Goal: Task Accomplishment & Management: Manage account settings

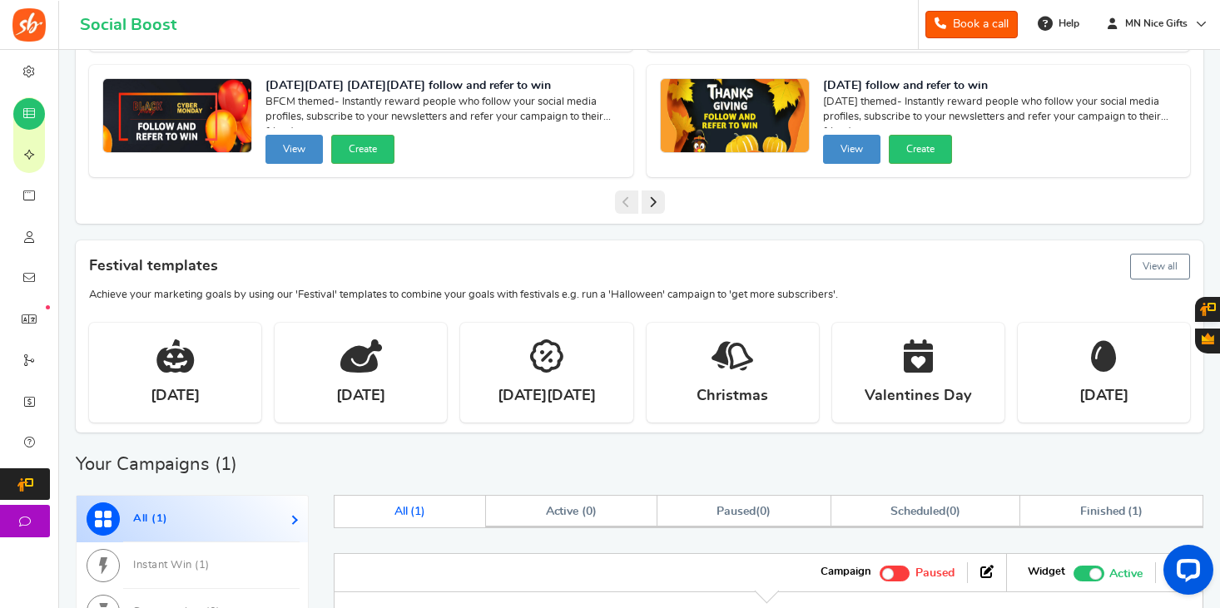
scroll to position [382, 0]
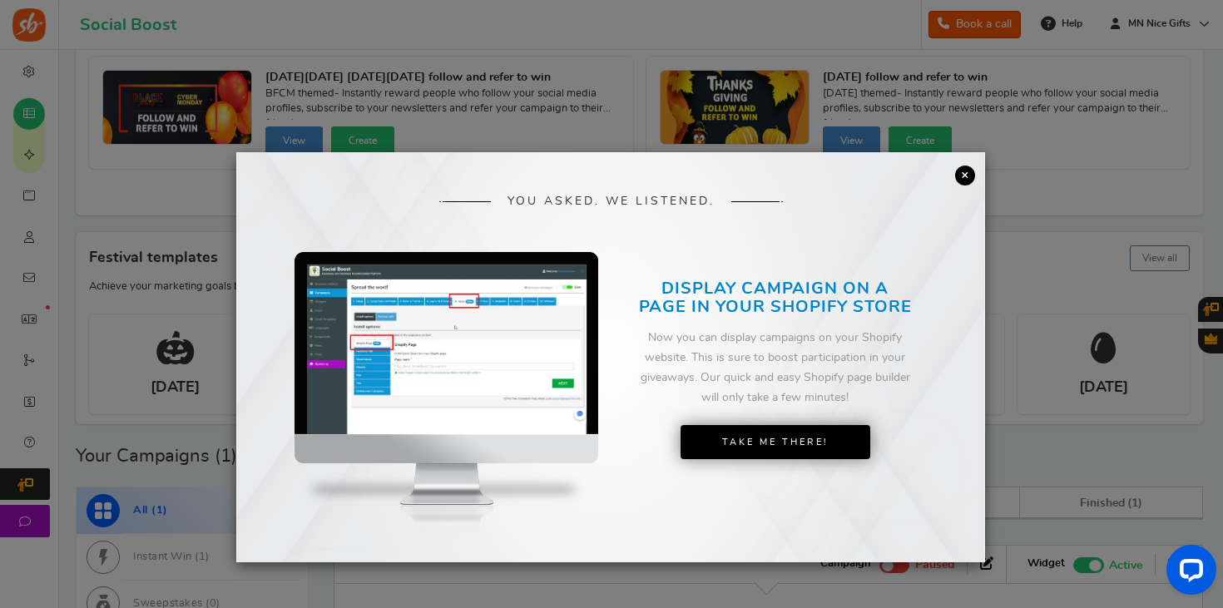
click at [959, 172] on link "×" at bounding box center [965, 176] width 20 height 20
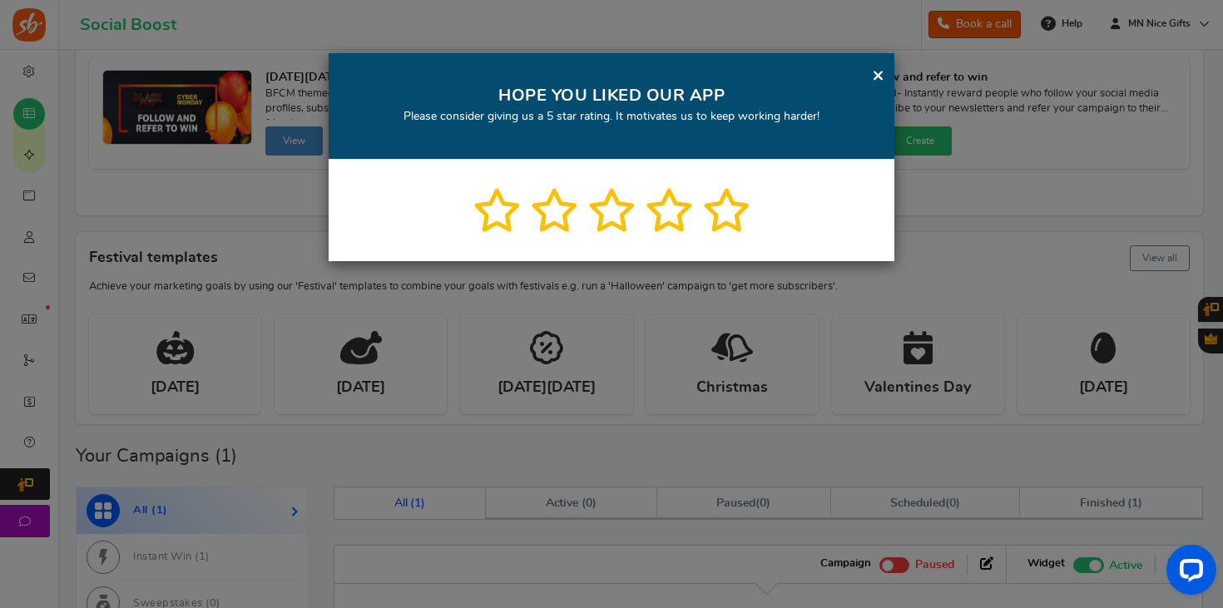
click at [878, 74] on link "×" at bounding box center [878, 75] width 12 height 21
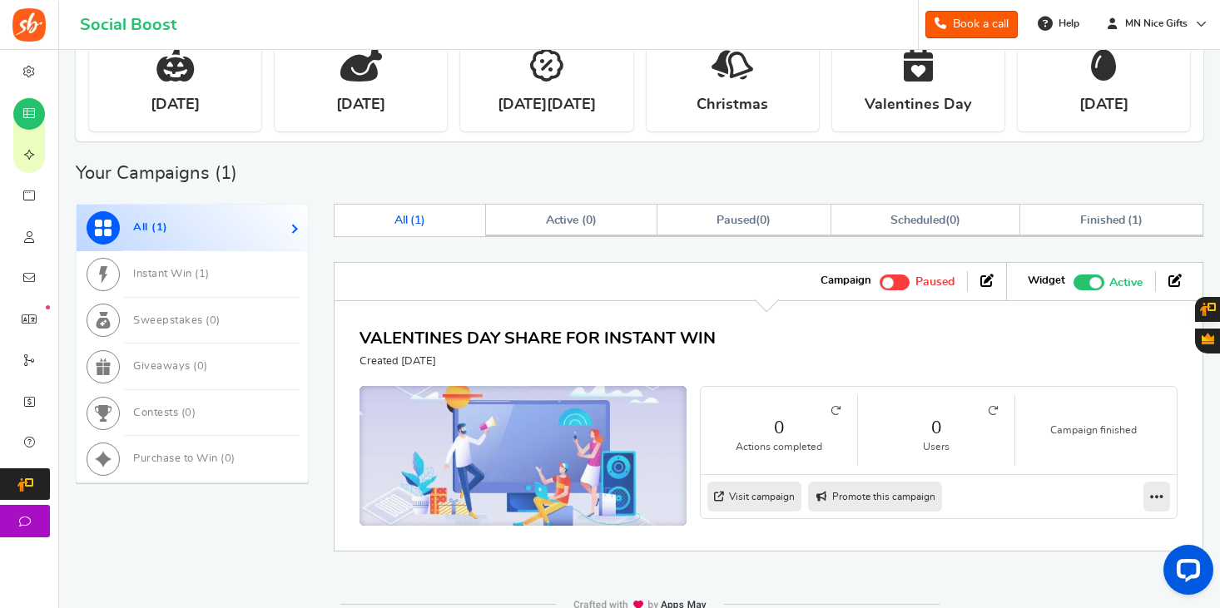
scroll to position [667, 0]
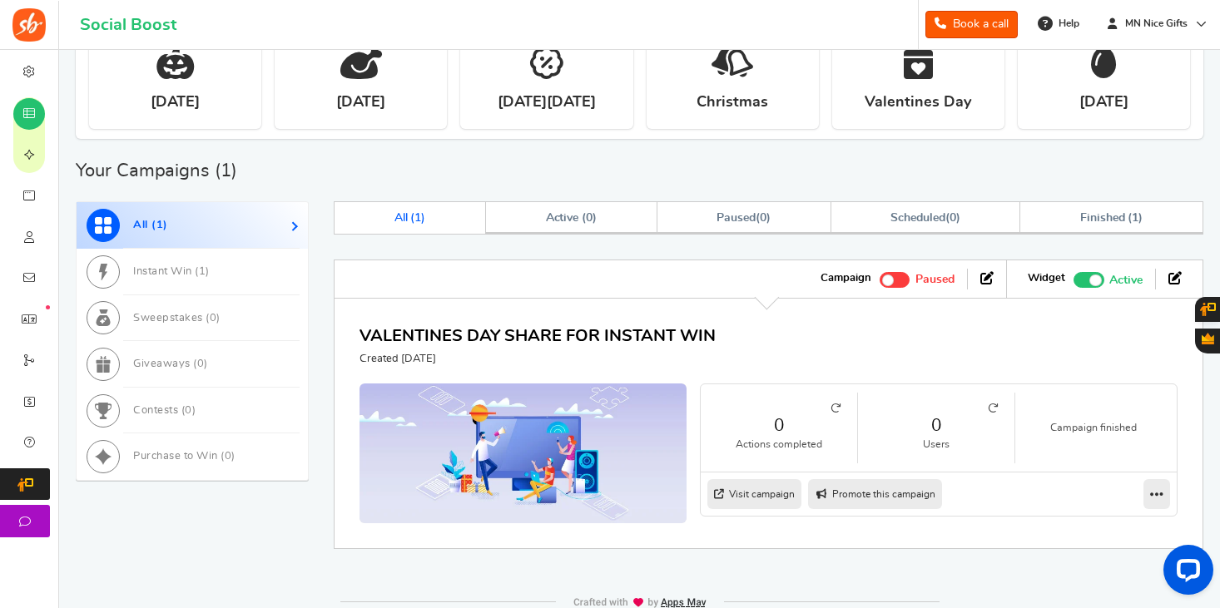
click at [416, 213] on span "1" at bounding box center [417, 218] width 7 height 12
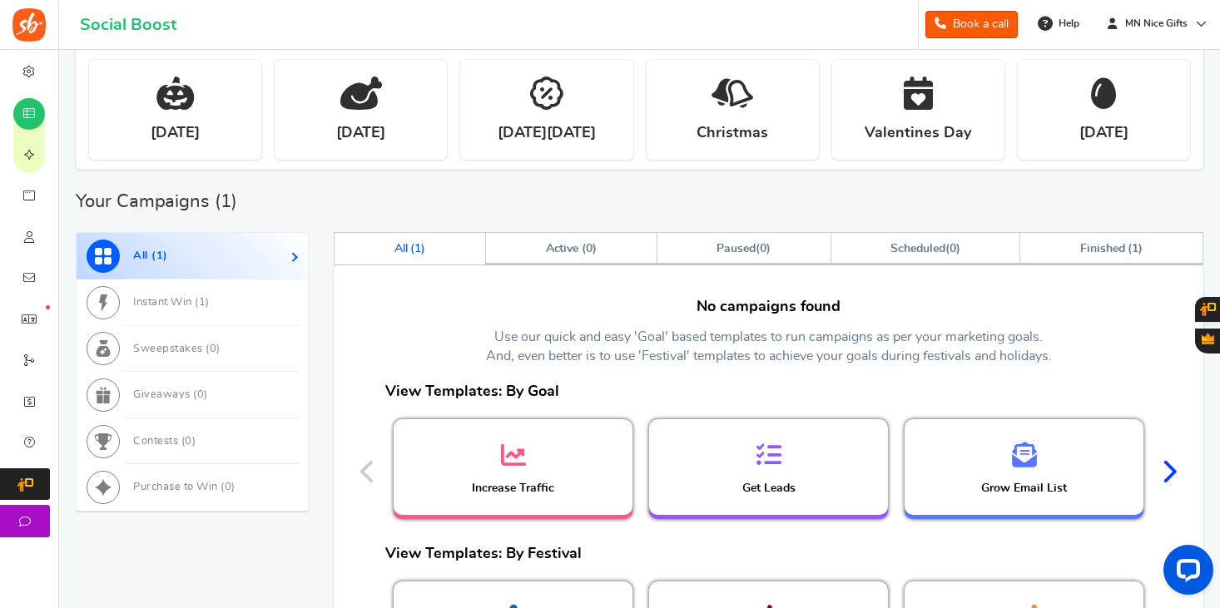
scroll to position [638, 0]
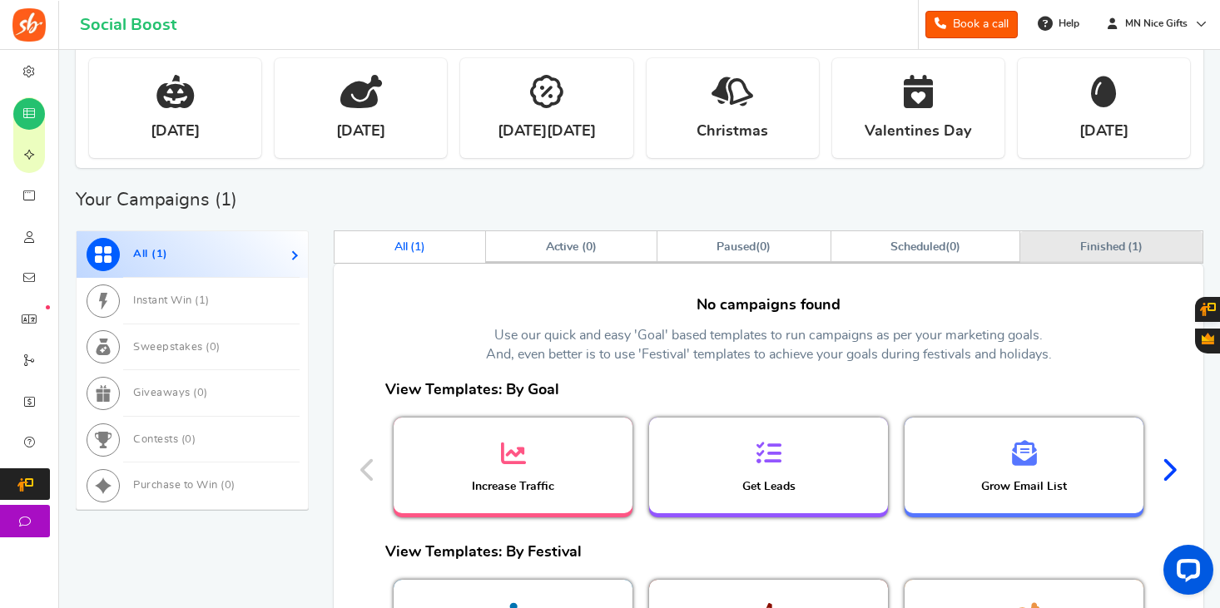
click at [1080, 241] on span "Finished ( 1 )" at bounding box center [1111, 247] width 62 height 12
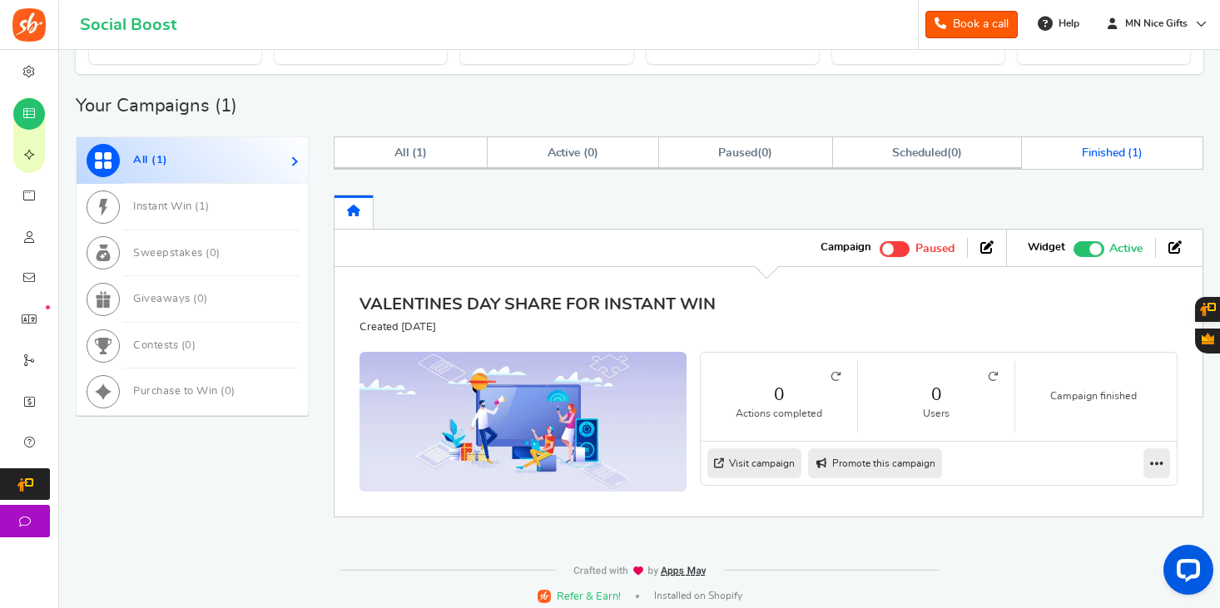
scroll to position [741, 0]
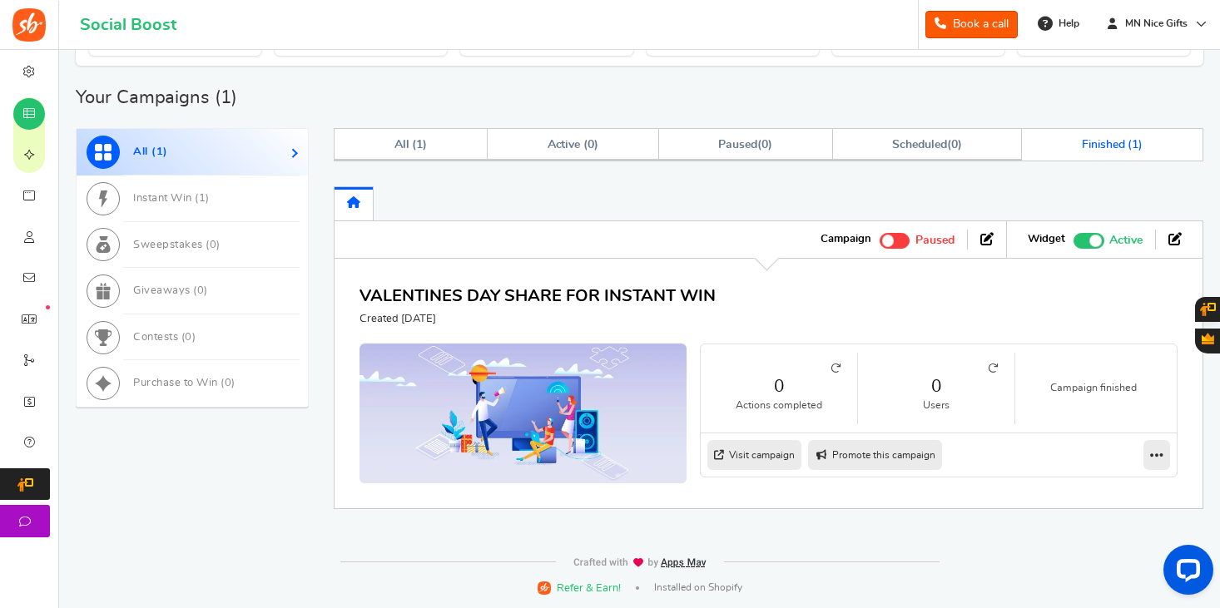
click at [1132, 238] on span "Active" at bounding box center [1125, 240] width 33 height 18
click at [1073, 238] on input "Recommended: TURN ON Active Paused" at bounding box center [1073, 238] width 0 height 11
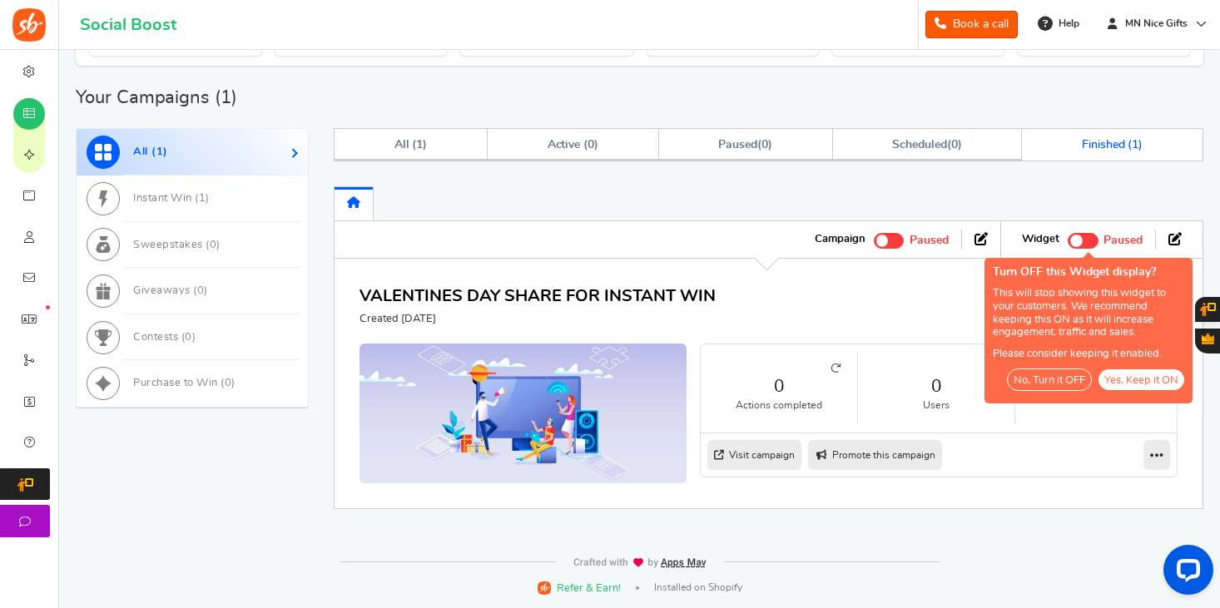
click at [996, 191] on div "Warning - Fix it! Recommendations" at bounding box center [768, 203] width 869 height 34
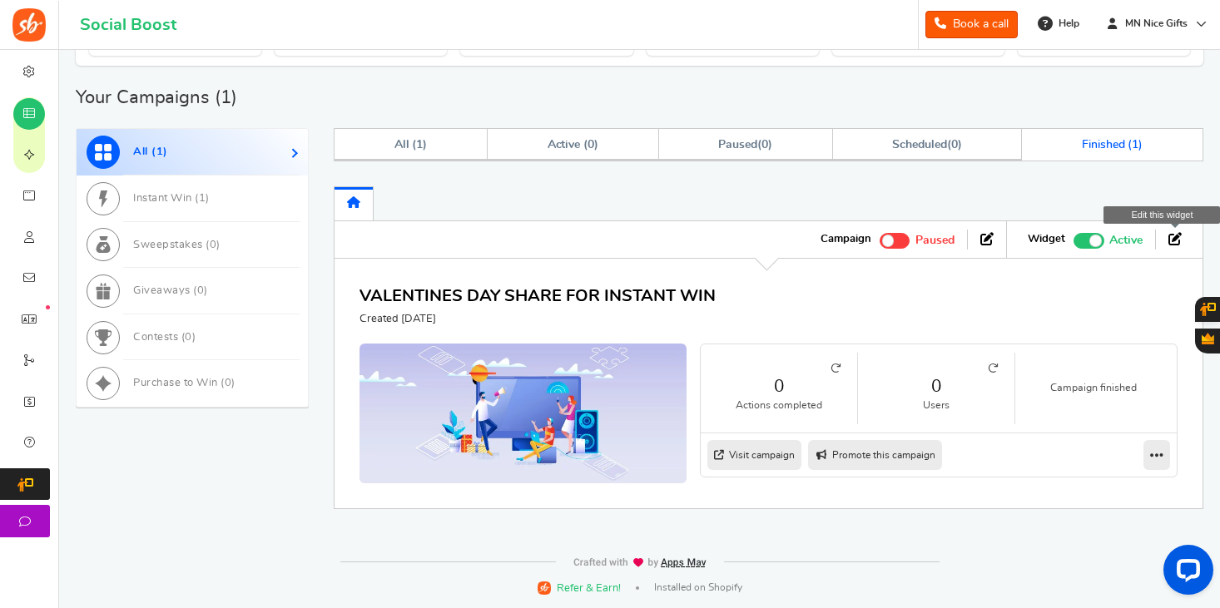
click at [1175, 234] on icon at bounding box center [1174, 238] width 13 height 13
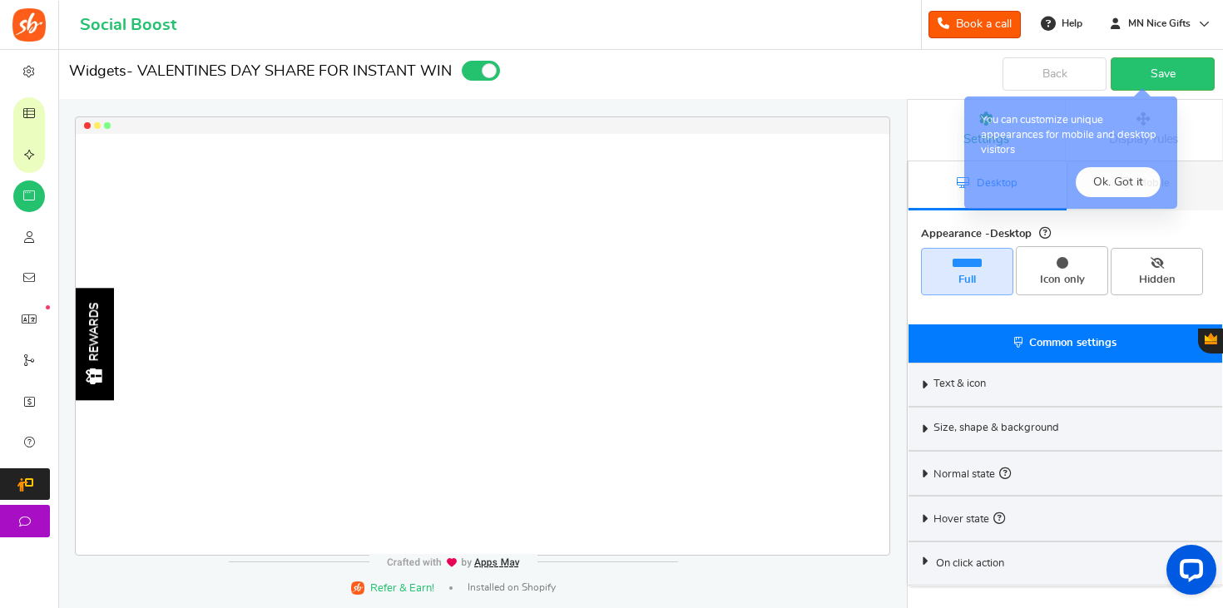
select select "left-side-drawer"
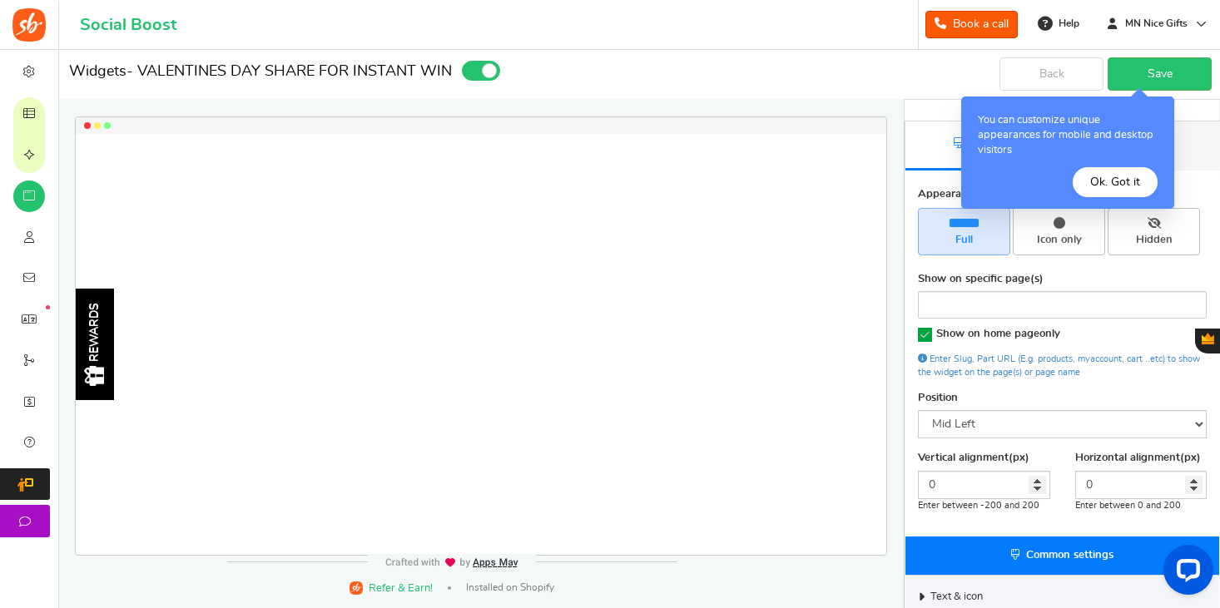
scroll to position [39, 0]
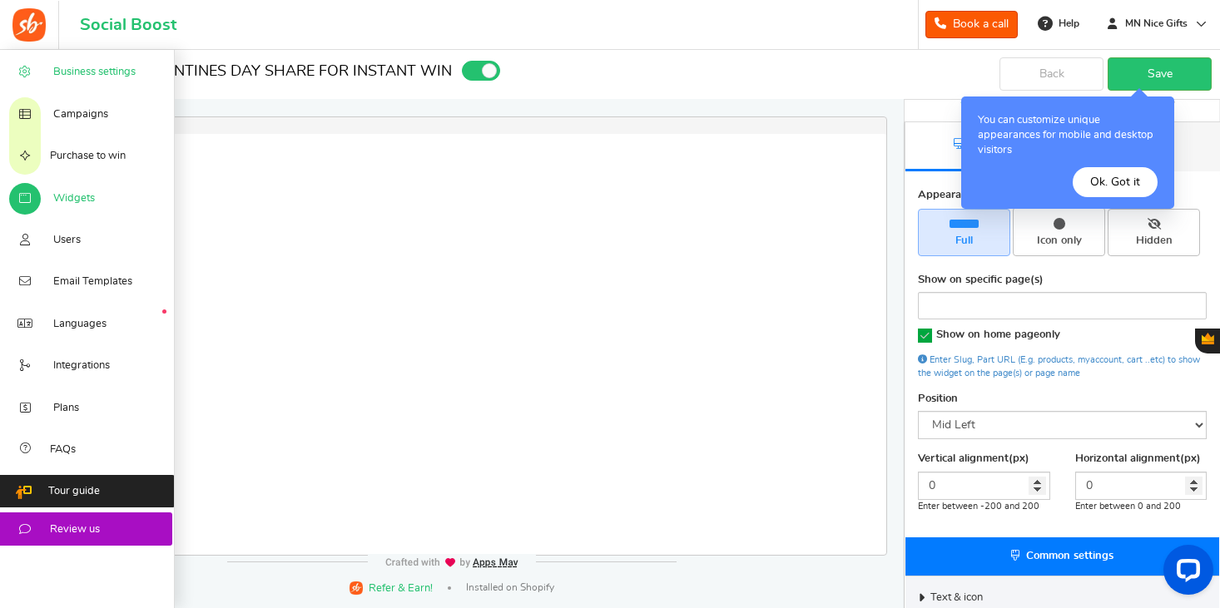
click at [92, 67] on span "Business settings" at bounding box center [94, 72] width 82 height 15
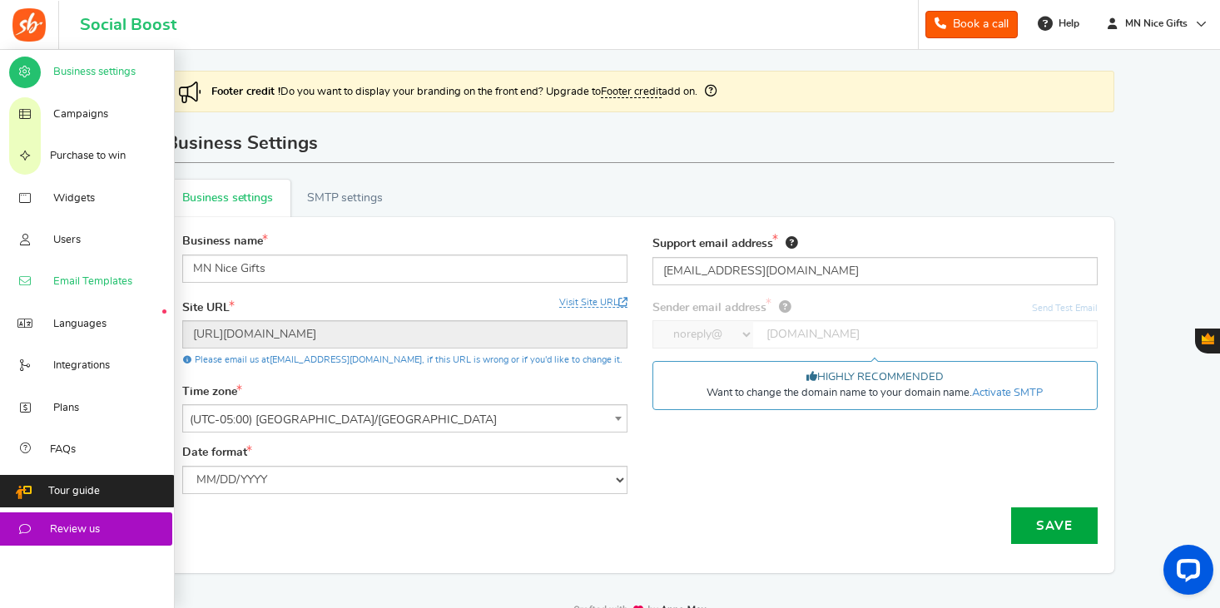
click at [101, 277] on span "Email Templates" at bounding box center [92, 282] width 79 height 15
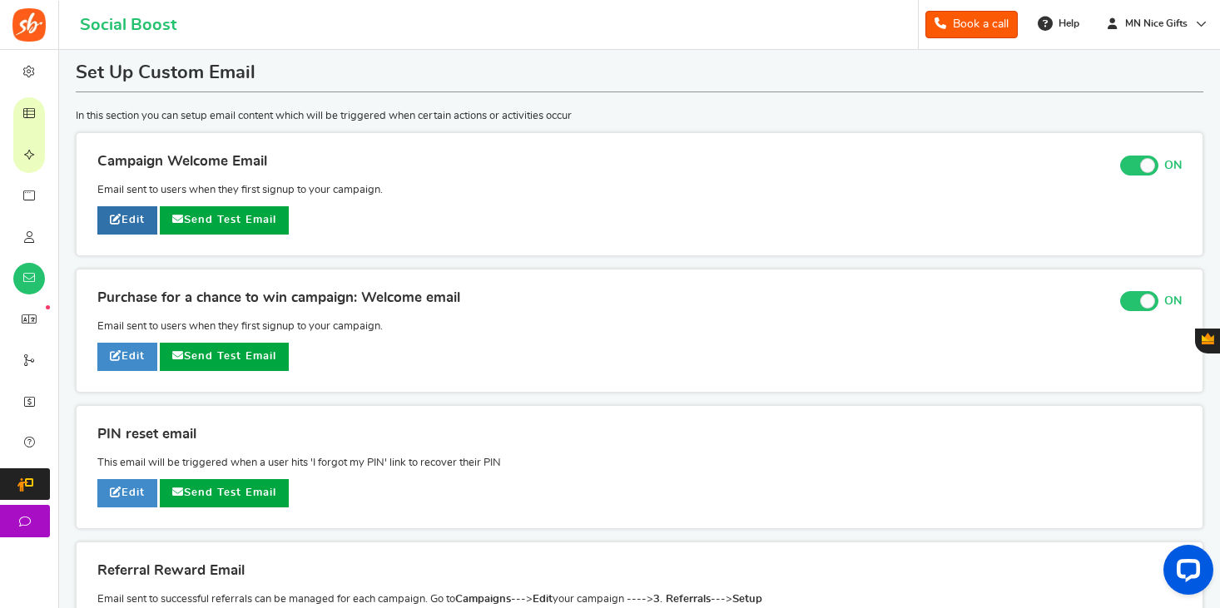
click at [121, 211] on link "Edit" at bounding box center [127, 220] width 60 height 28
type input "Welcome to our [[Campaign Name]]"
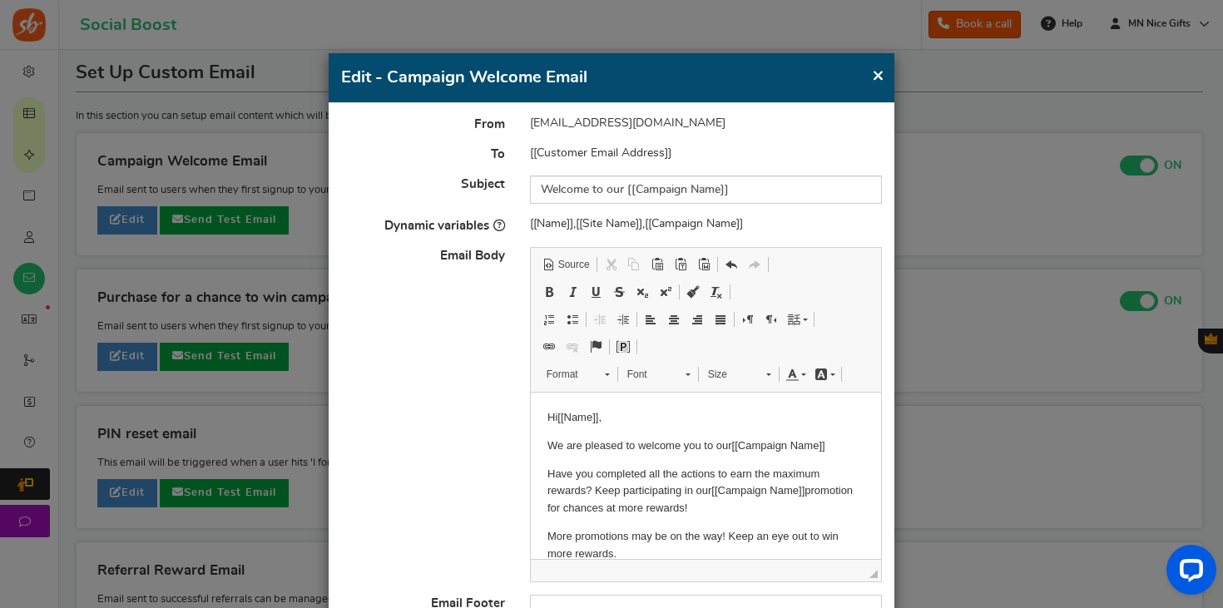
click at [874, 73] on button "×" at bounding box center [878, 75] width 12 height 21
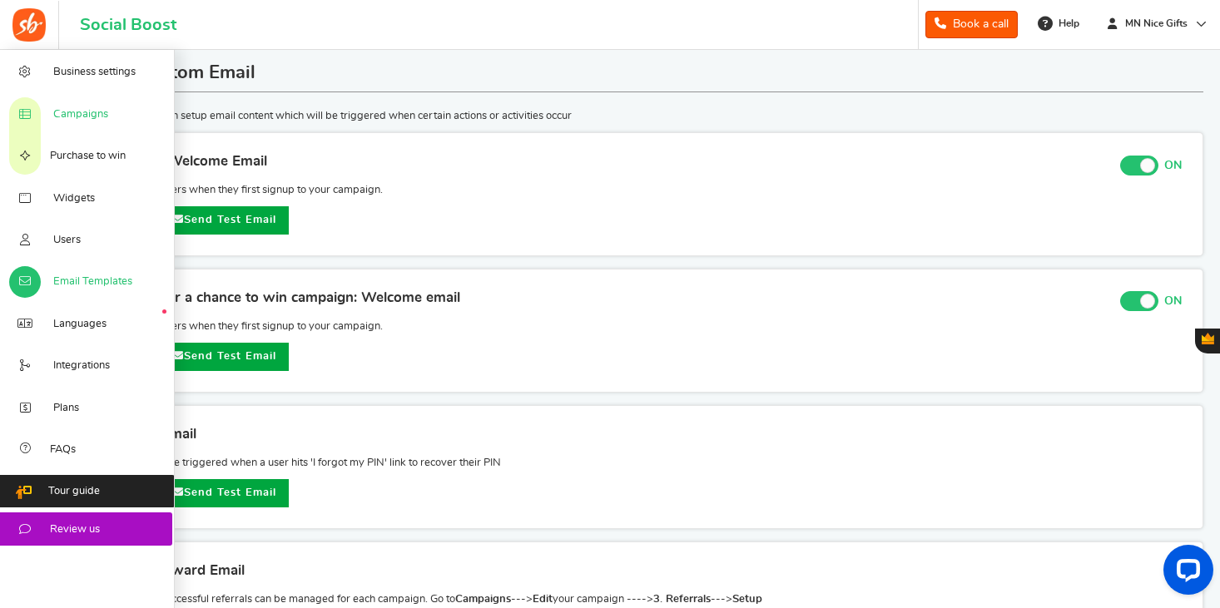
click at [86, 111] on span "Campaigns" at bounding box center [80, 114] width 55 height 15
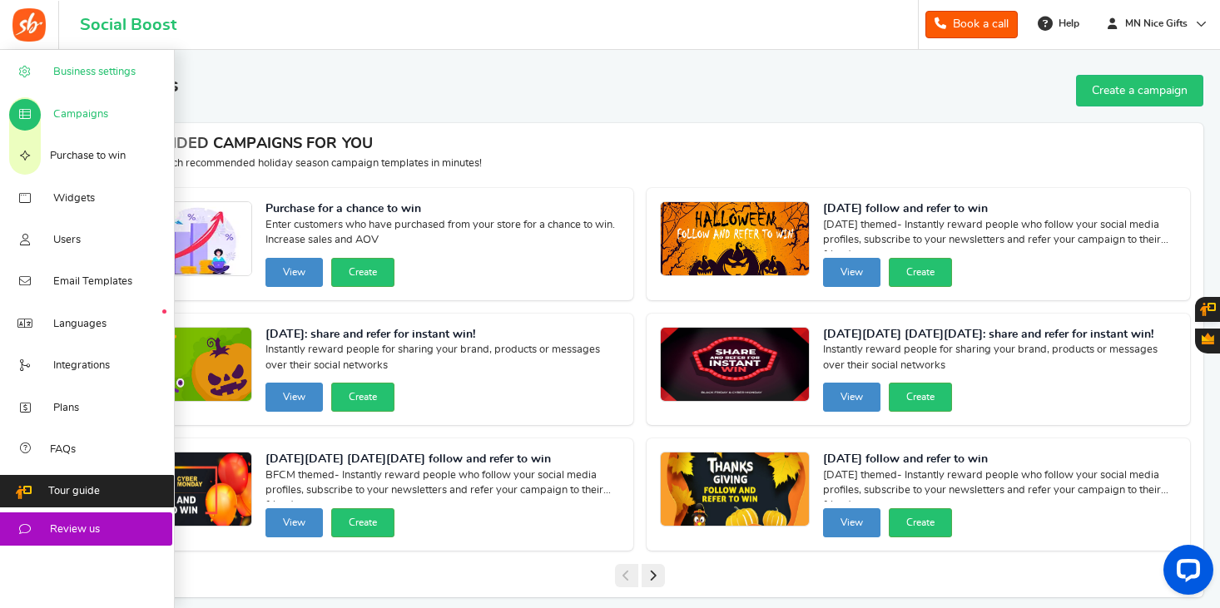
click at [95, 75] on span "Business settings" at bounding box center [94, 72] width 82 height 15
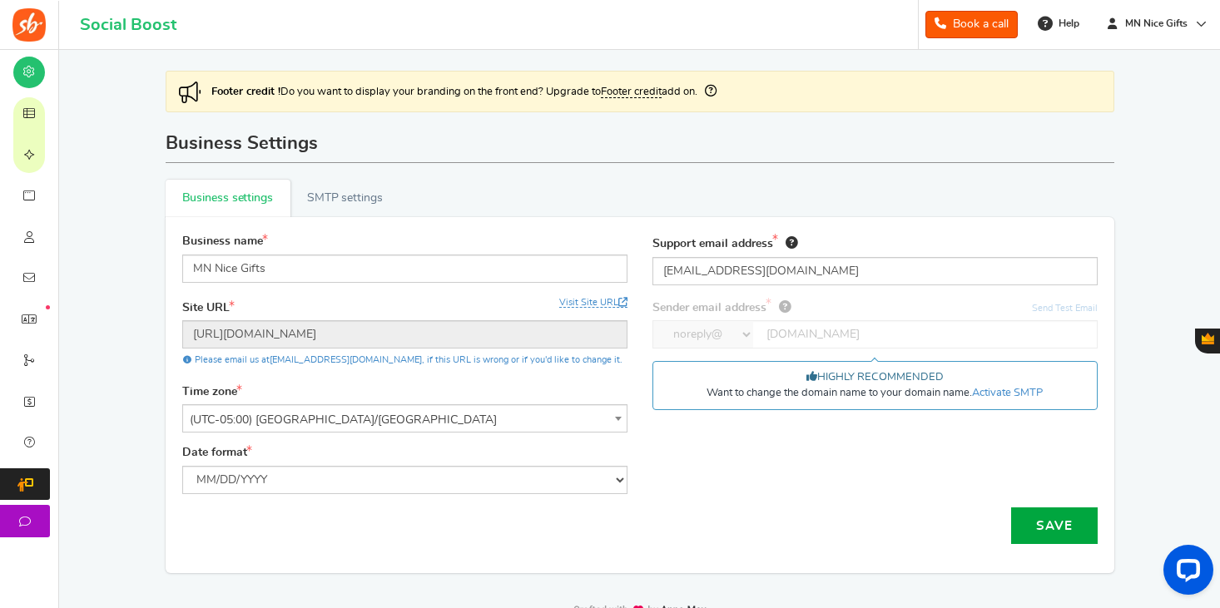
click at [30, 21] on img at bounding box center [28, 24] width 33 height 33
click at [1175, 22] on span "MN Nice Gifts" at bounding box center [1156, 24] width 76 height 14
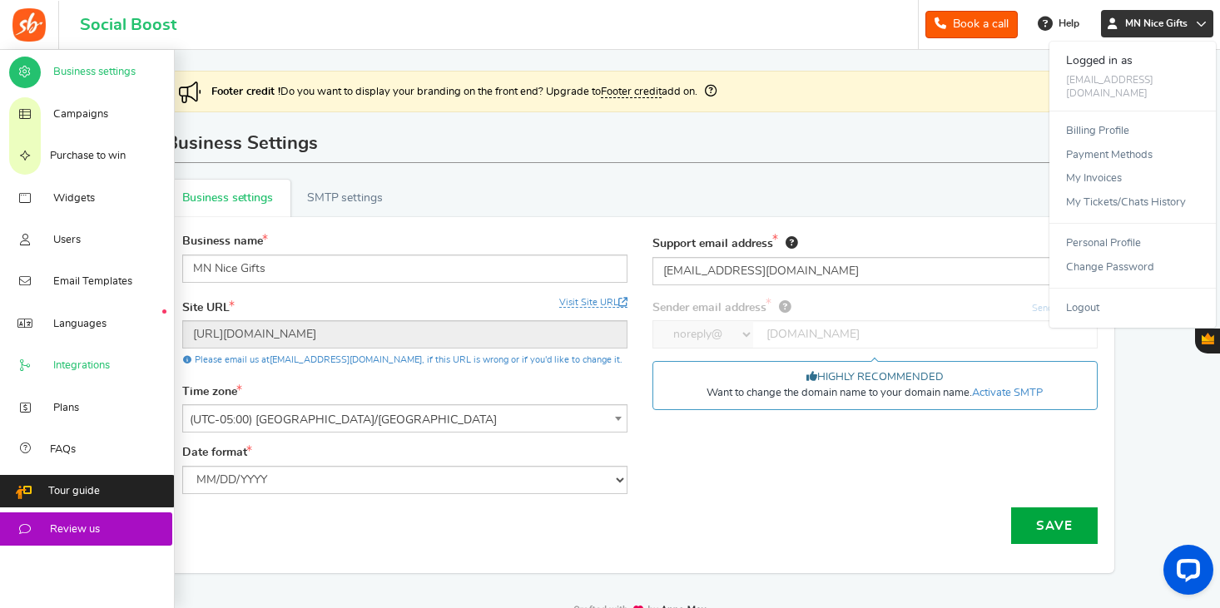
click at [85, 365] on span "Integrations" at bounding box center [81, 366] width 57 height 15
